Goal: Check status: Check status

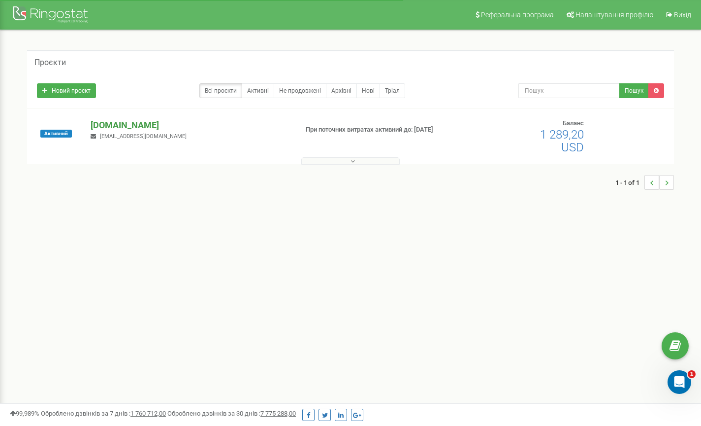
click at [108, 126] on p "[DOMAIN_NAME]" at bounding box center [190, 125] width 199 height 13
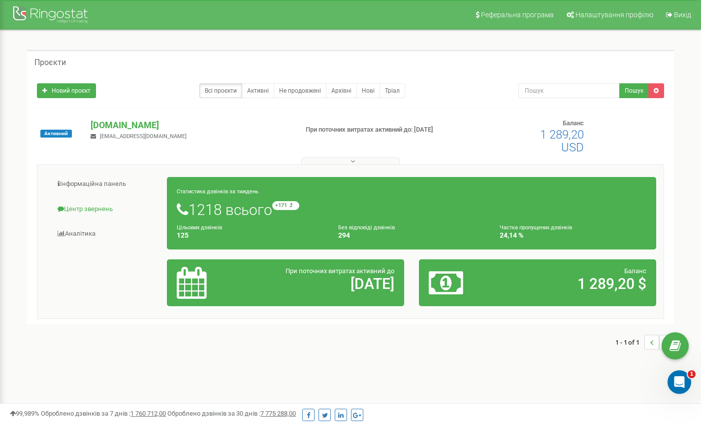
click at [91, 208] on link "Центр звернень" at bounding box center [106, 209] width 123 height 24
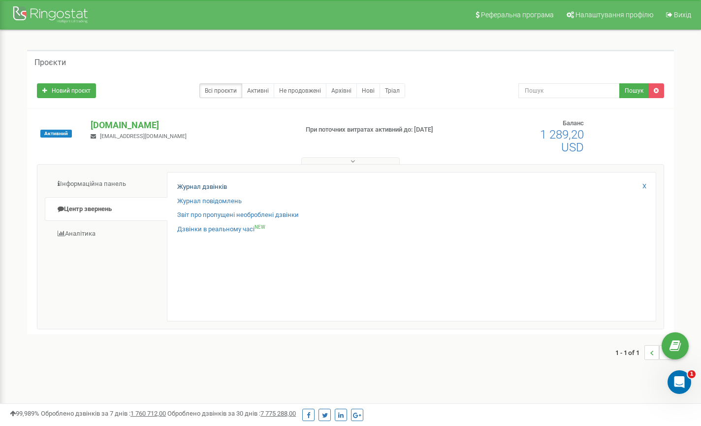
click at [220, 188] on link "Журнал дзвінків" at bounding box center [202, 186] width 50 height 9
click at [216, 185] on link "Журнал дзвінків" at bounding box center [202, 186] width 50 height 9
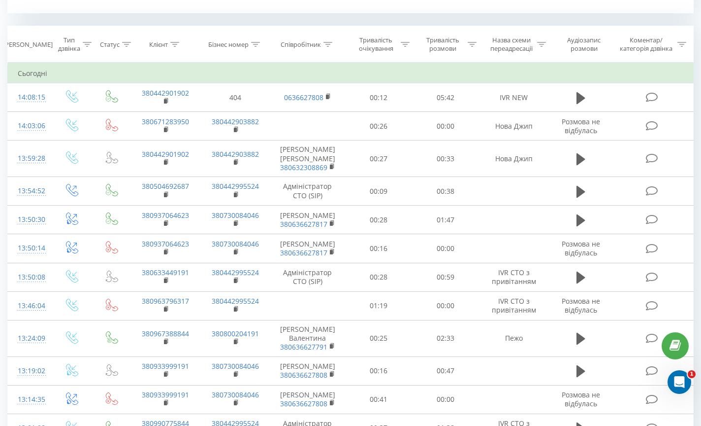
scroll to position [409, 0]
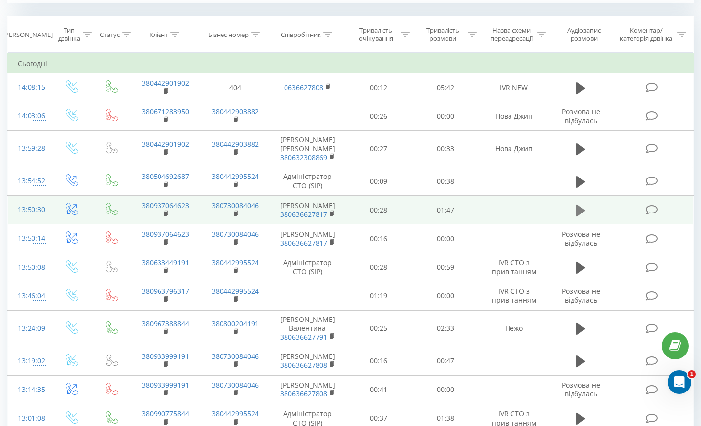
click at [584, 216] on icon at bounding box center [581, 210] width 9 height 14
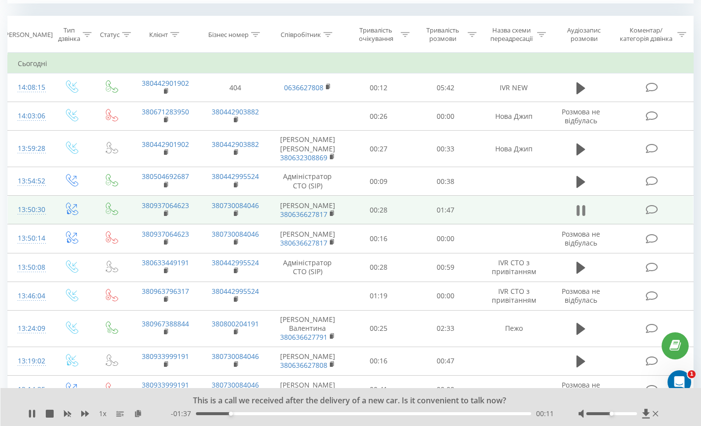
click at [579, 216] on icon at bounding box center [578, 210] width 3 height 11
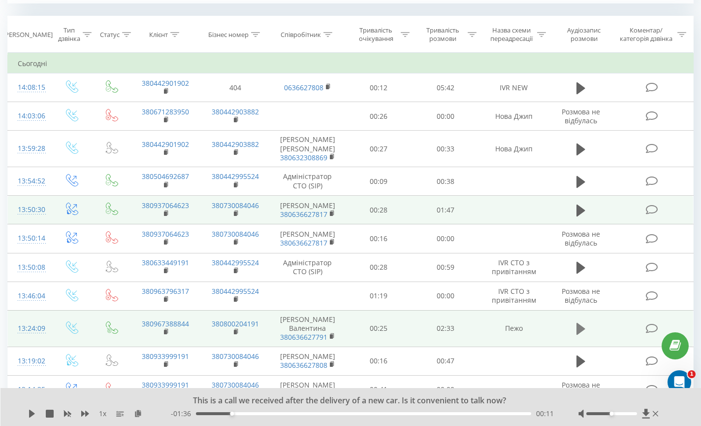
click at [581, 332] on icon at bounding box center [581, 329] width 9 height 14
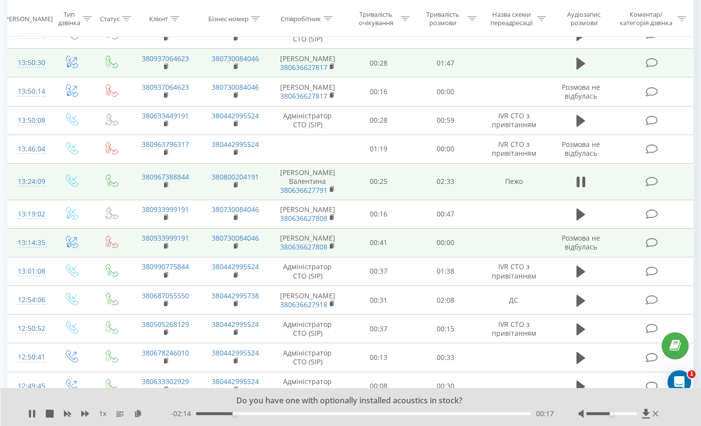
scroll to position [557, 0]
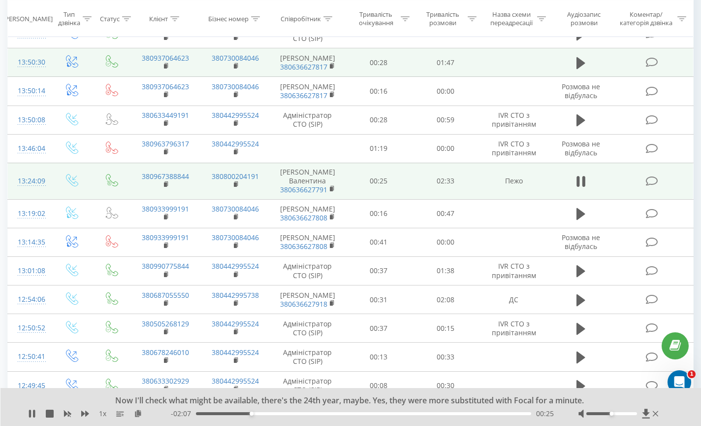
click at [499, 414] on div "00:25" at bounding box center [363, 413] width 335 height 3
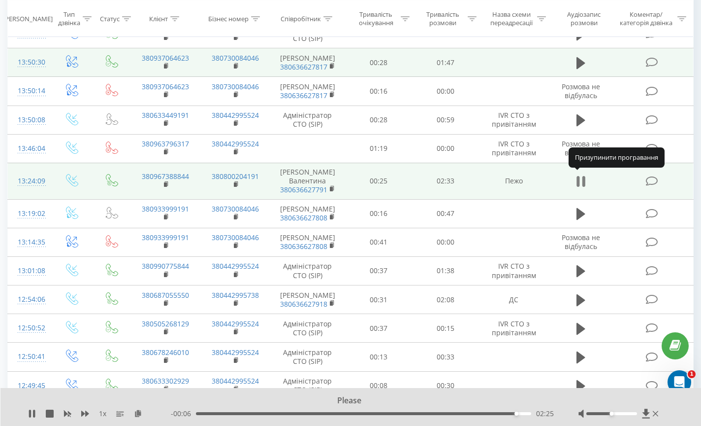
click at [581, 178] on icon at bounding box center [581, 181] width 9 height 14
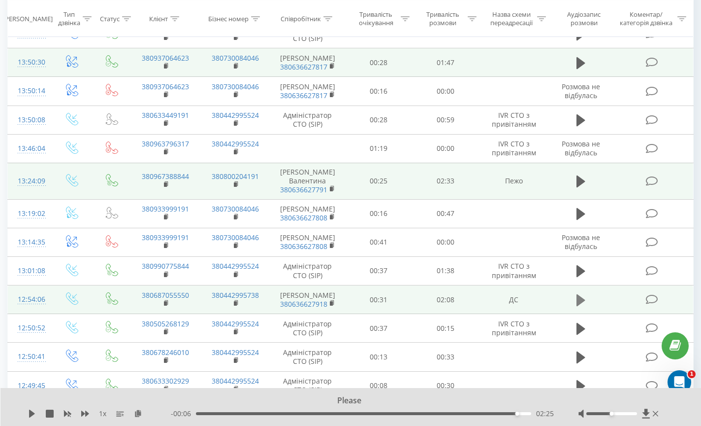
click at [584, 299] on icon at bounding box center [581, 300] width 9 height 14
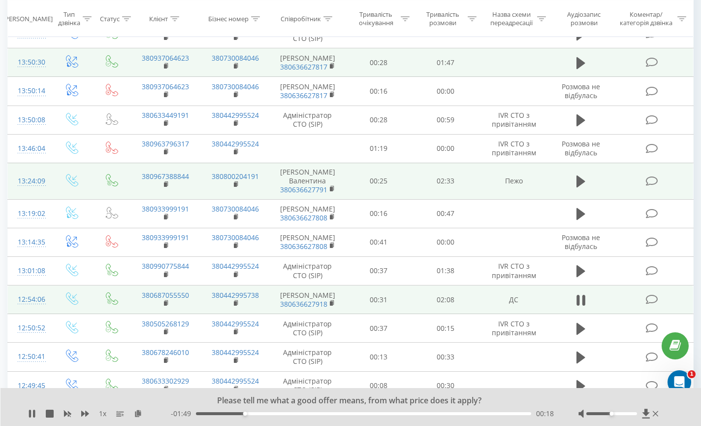
click at [506, 413] on div "00:18" at bounding box center [363, 413] width 335 height 3
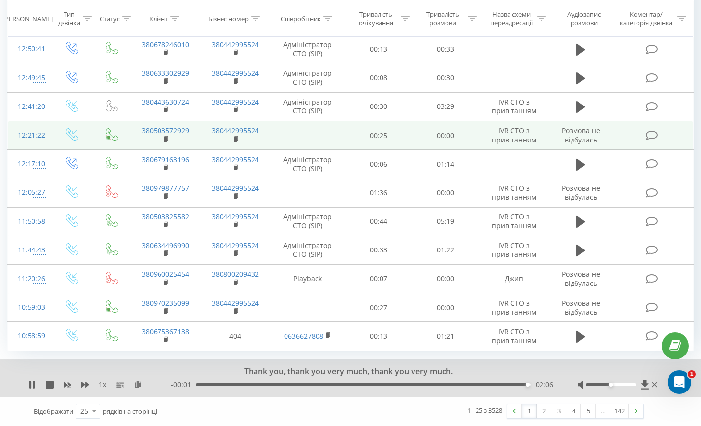
scroll to position [867, 0]
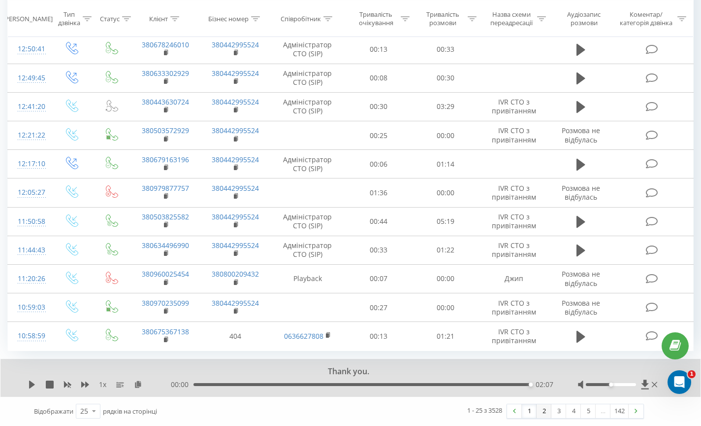
click at [543, 411] on link "2" at bounding box center [544, 411] width 15 height 14
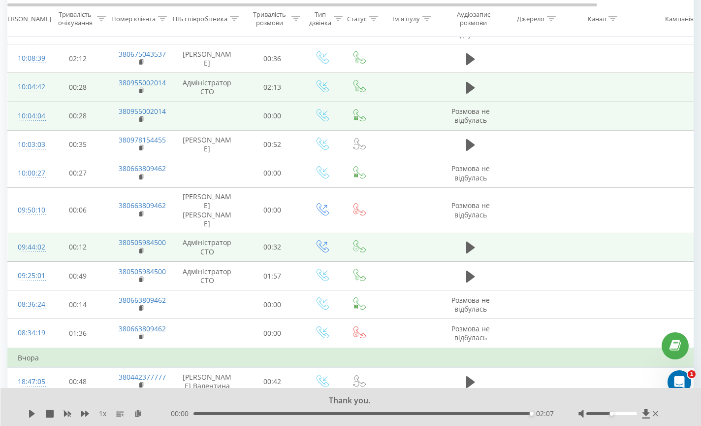
scroll to position [617, 0]
